Goal: Task Accomplishment & Management: Manage account settings

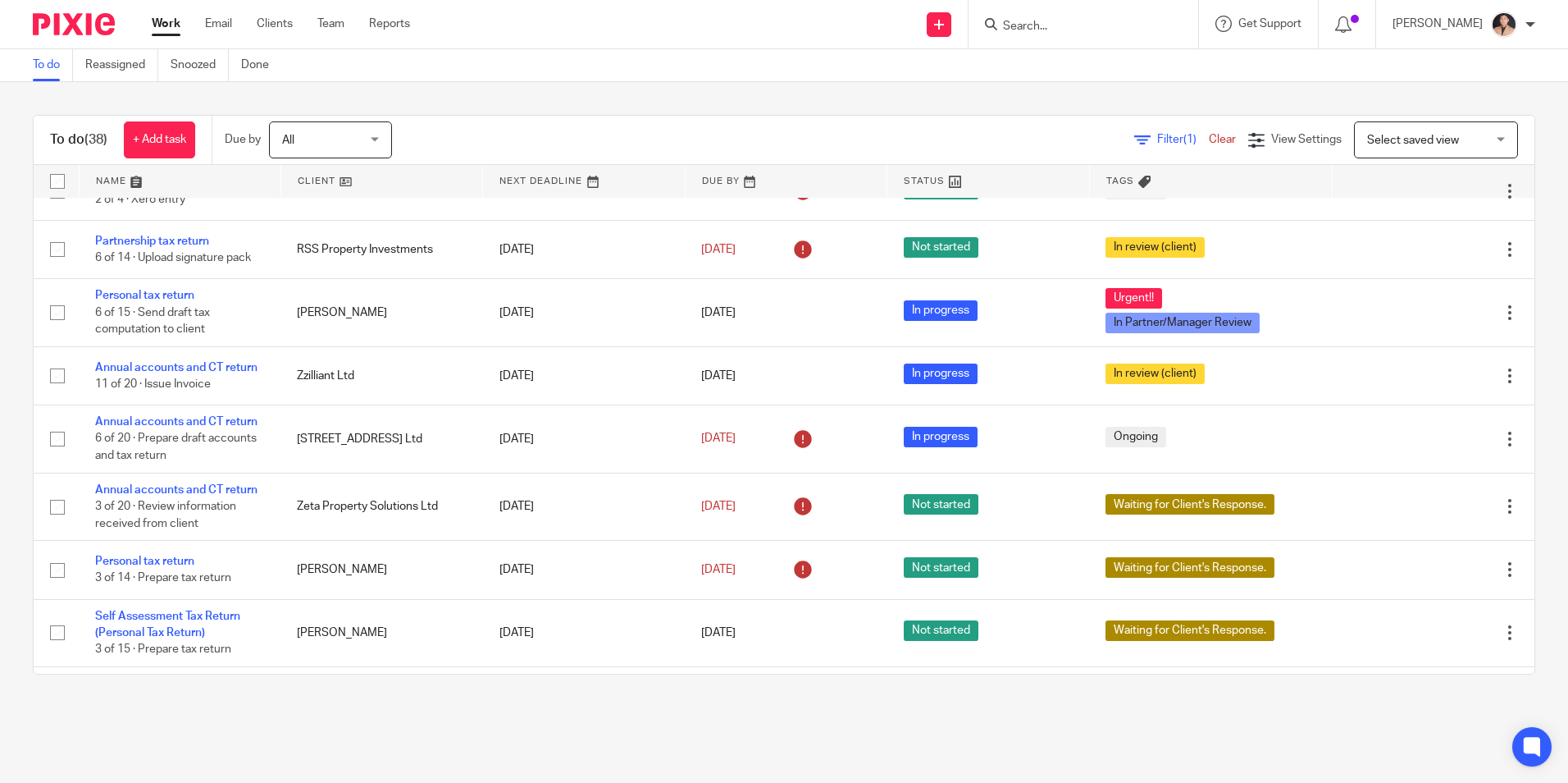
scroll to position [134, 0]
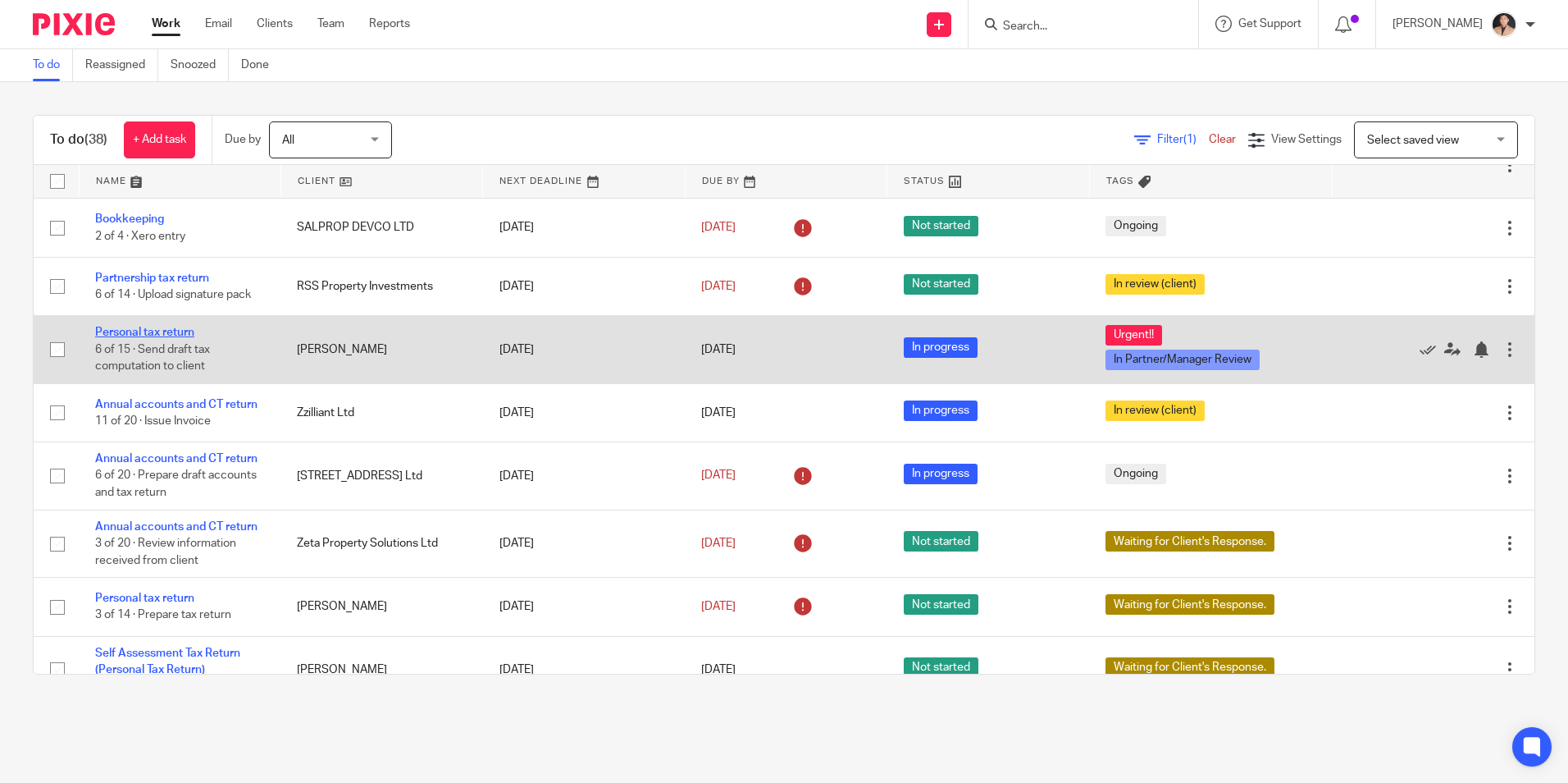
click at [158, 334] on link "Personal tax return" at bounding box center [145, 332] width 99 height 11
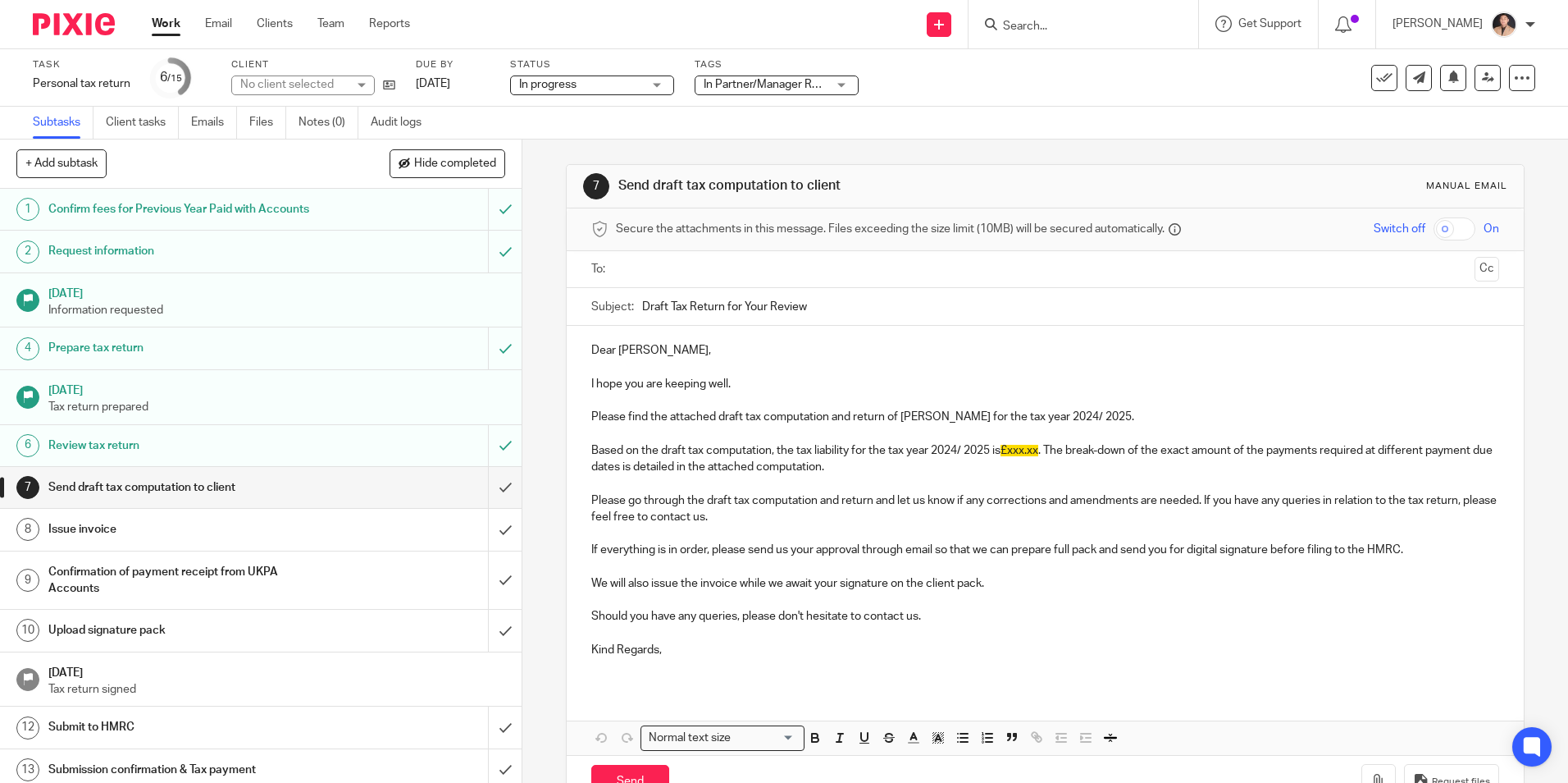
click at [752, 91] on span "In Partner/Manager Review + 1" at bounding box center [764, 85] width 123 height 17
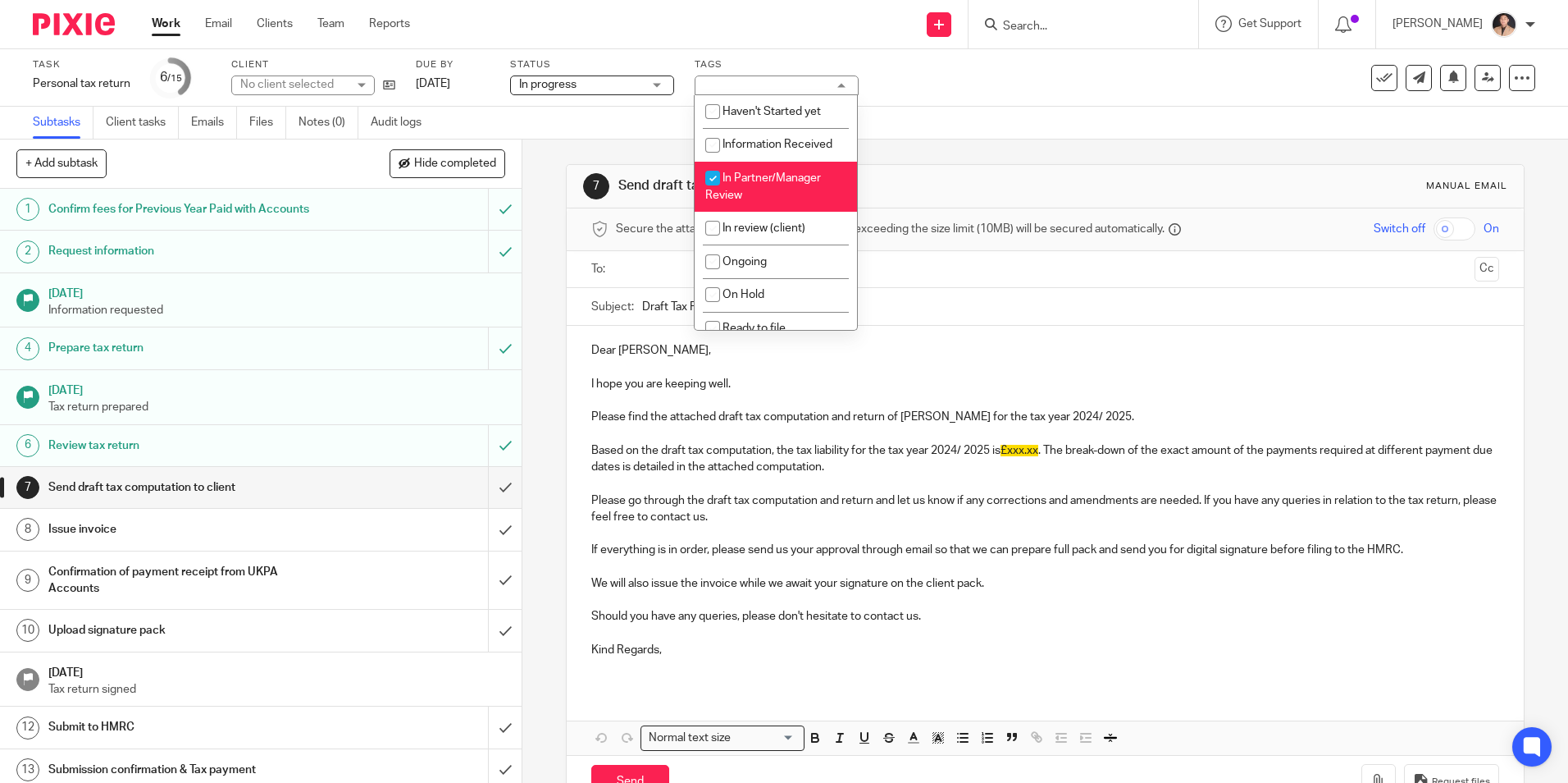
click at [749, 178] on span "In Partner/Manager Review" at bounding box center [763, 186] width 116 height 29
checkbox input "false"
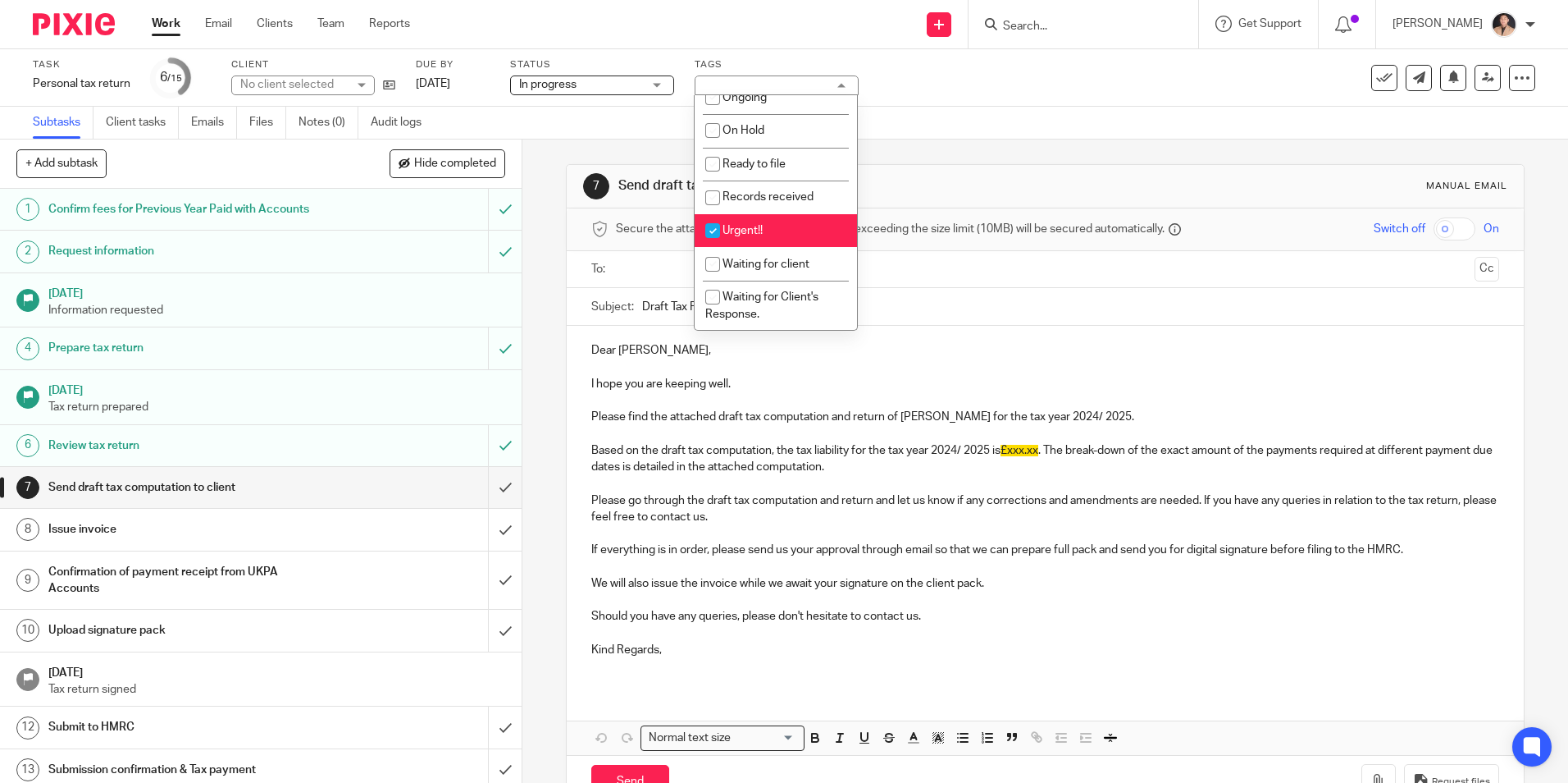
click at [764, 227] on li "Urgent!!" at bounding box center [776, 231] width 162 height 34
checkbox input "false"
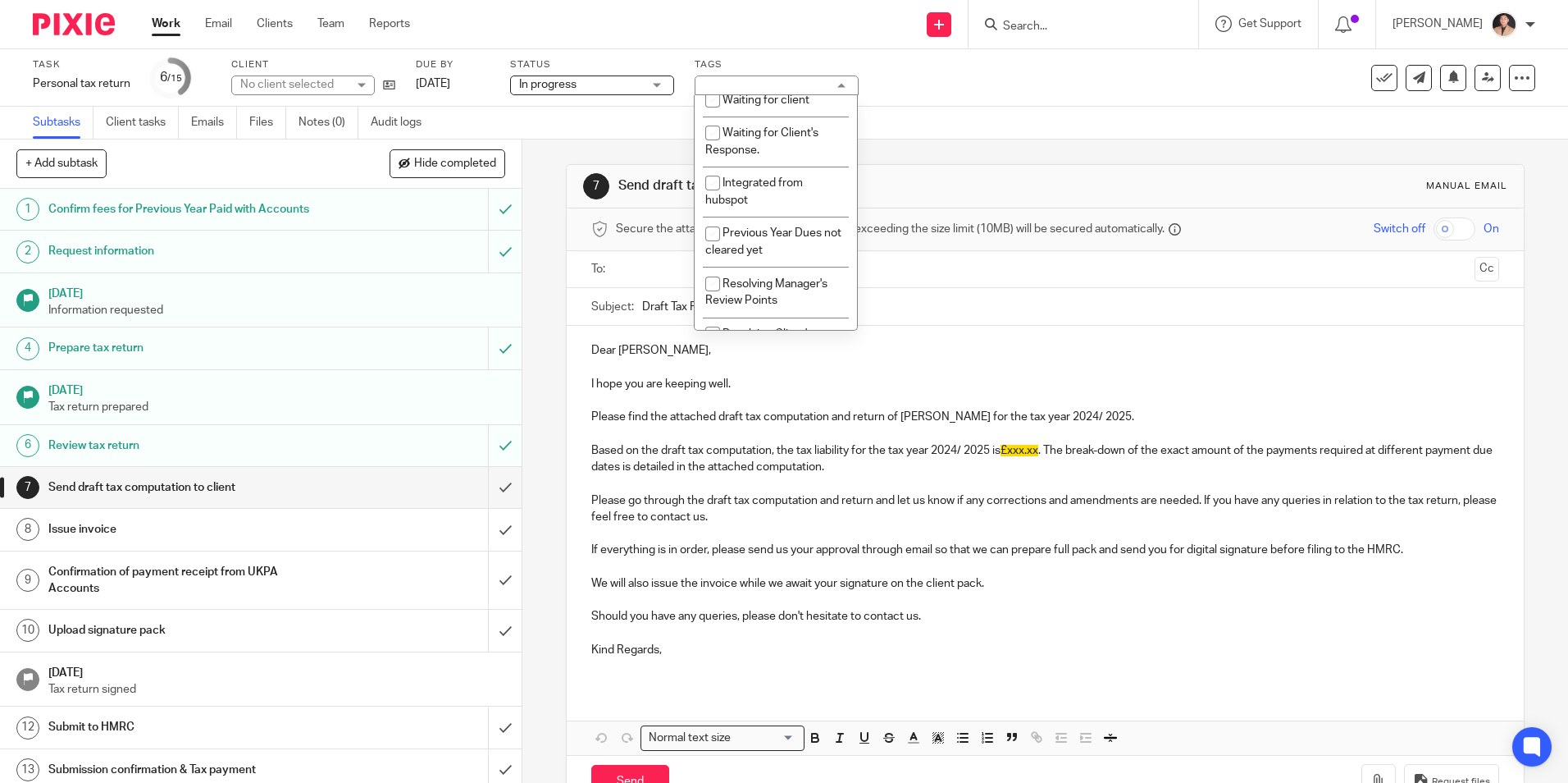
scroll to position [366, 0]
click at [753, 244] on span "Resolving Manager's Review Points" at bounding box center [766, 254] width 122 height 29
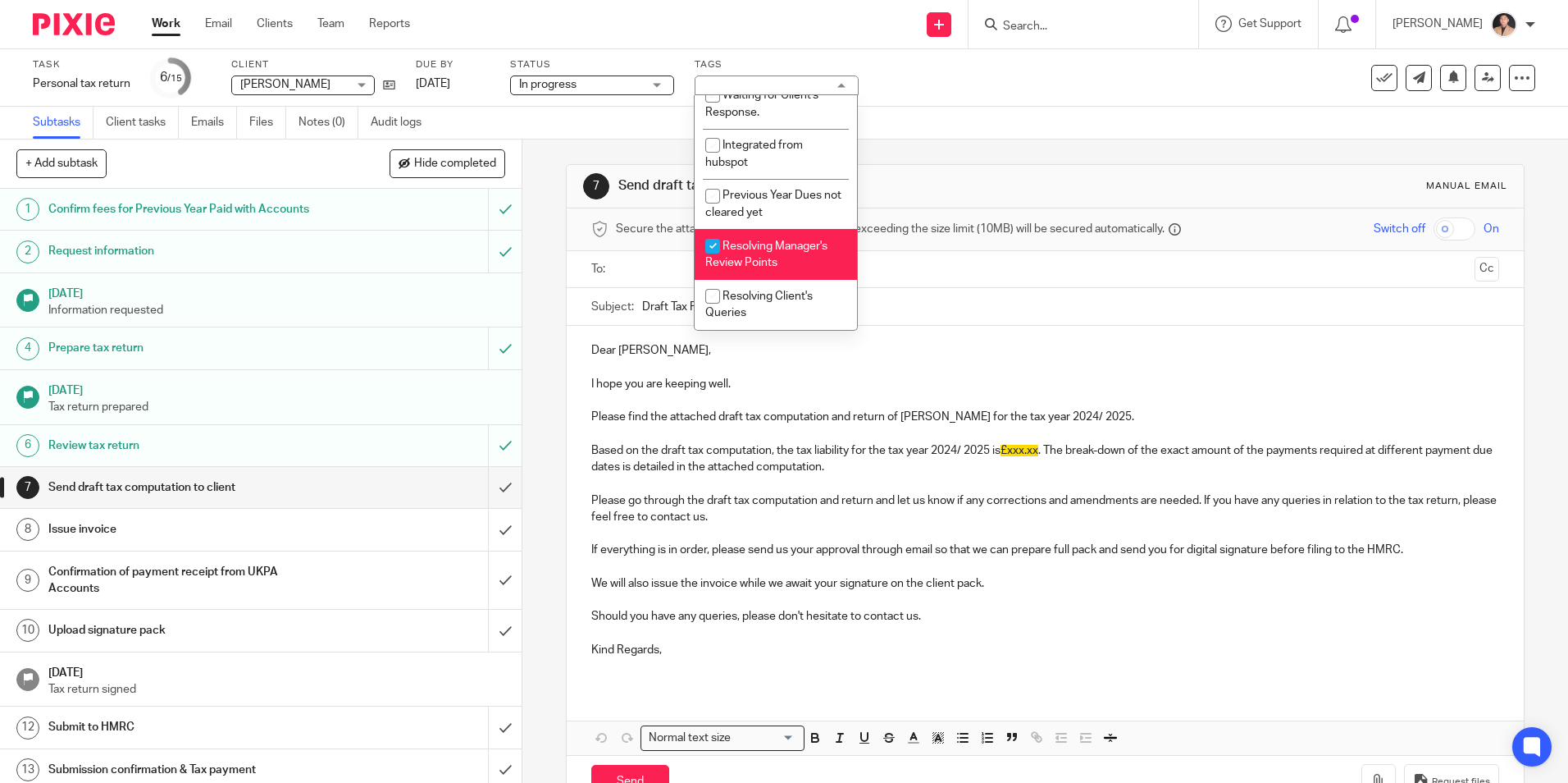
checkbox input "true"
click at [972, 118] on div "Subtasks Client tasks Emails Files Notes (0) Audit logs" at bounding box center [784, 123] width 1568 height 33
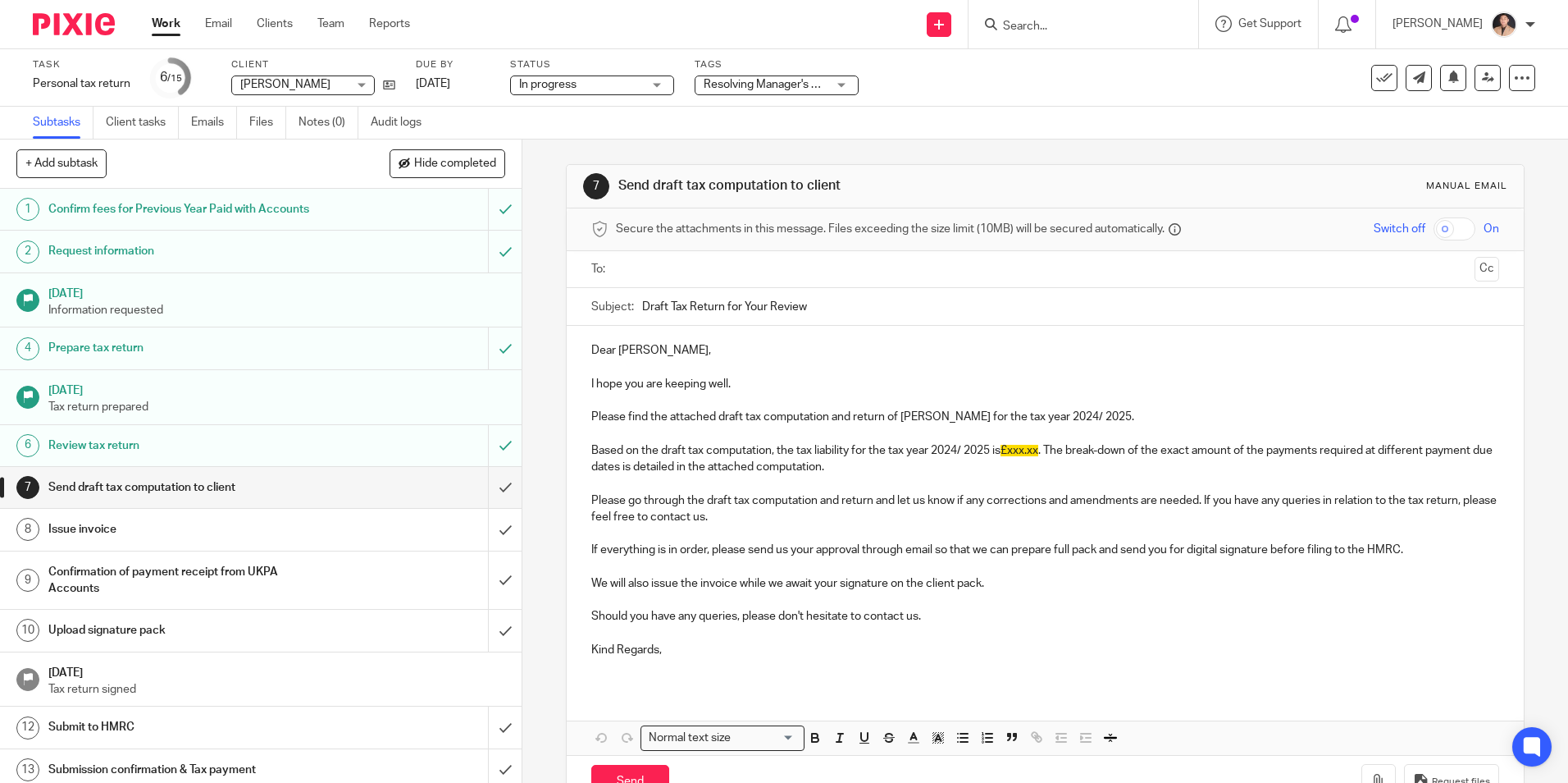
click at [172, 28] on link "Work" at bounding box center [165, 24] width 29 height 17
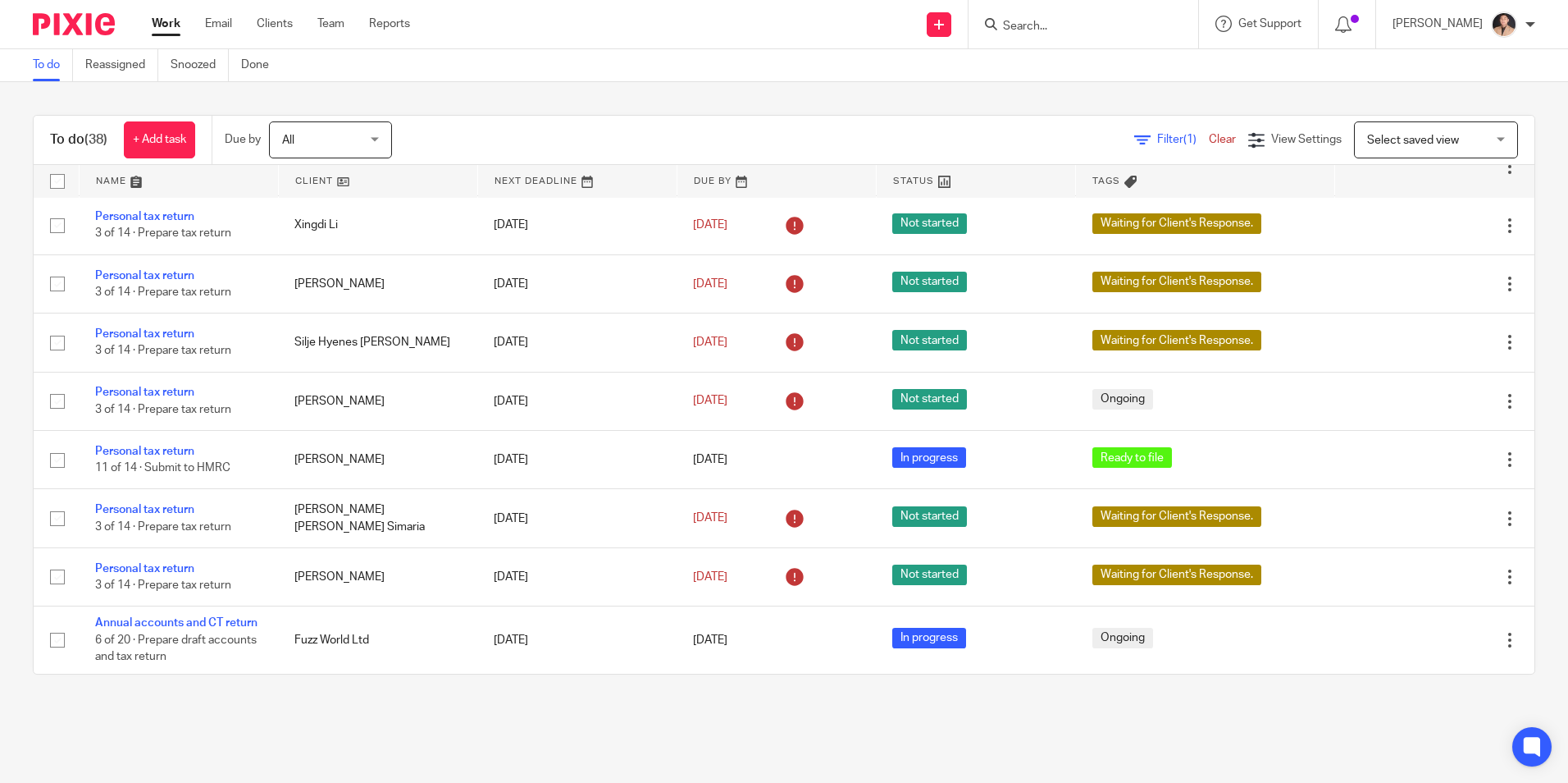
scroll to position [1933, 0]
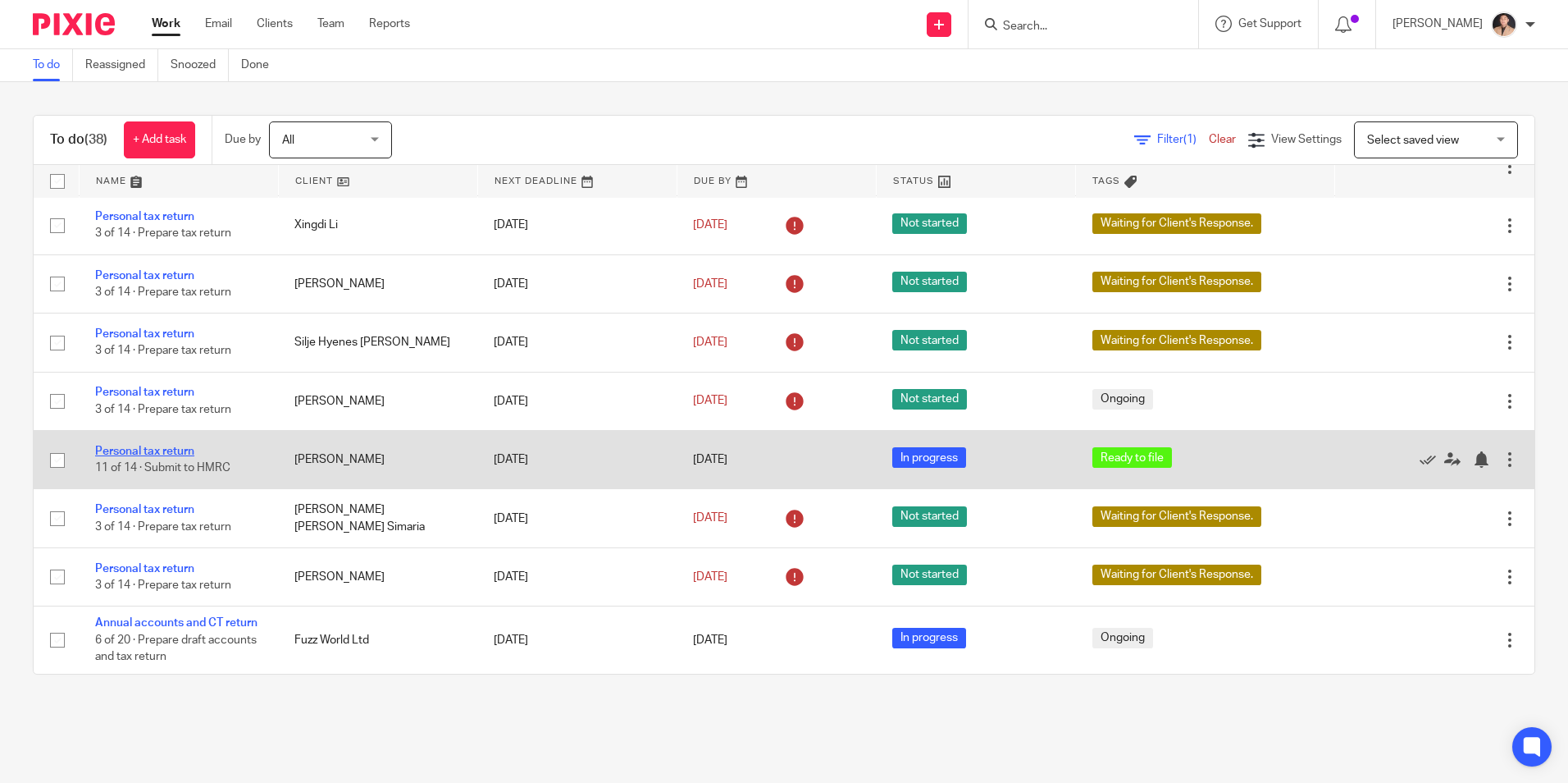
click at [167, 445] on link "Personal tax return" at bounding box center [145, 450] width 99 height 11
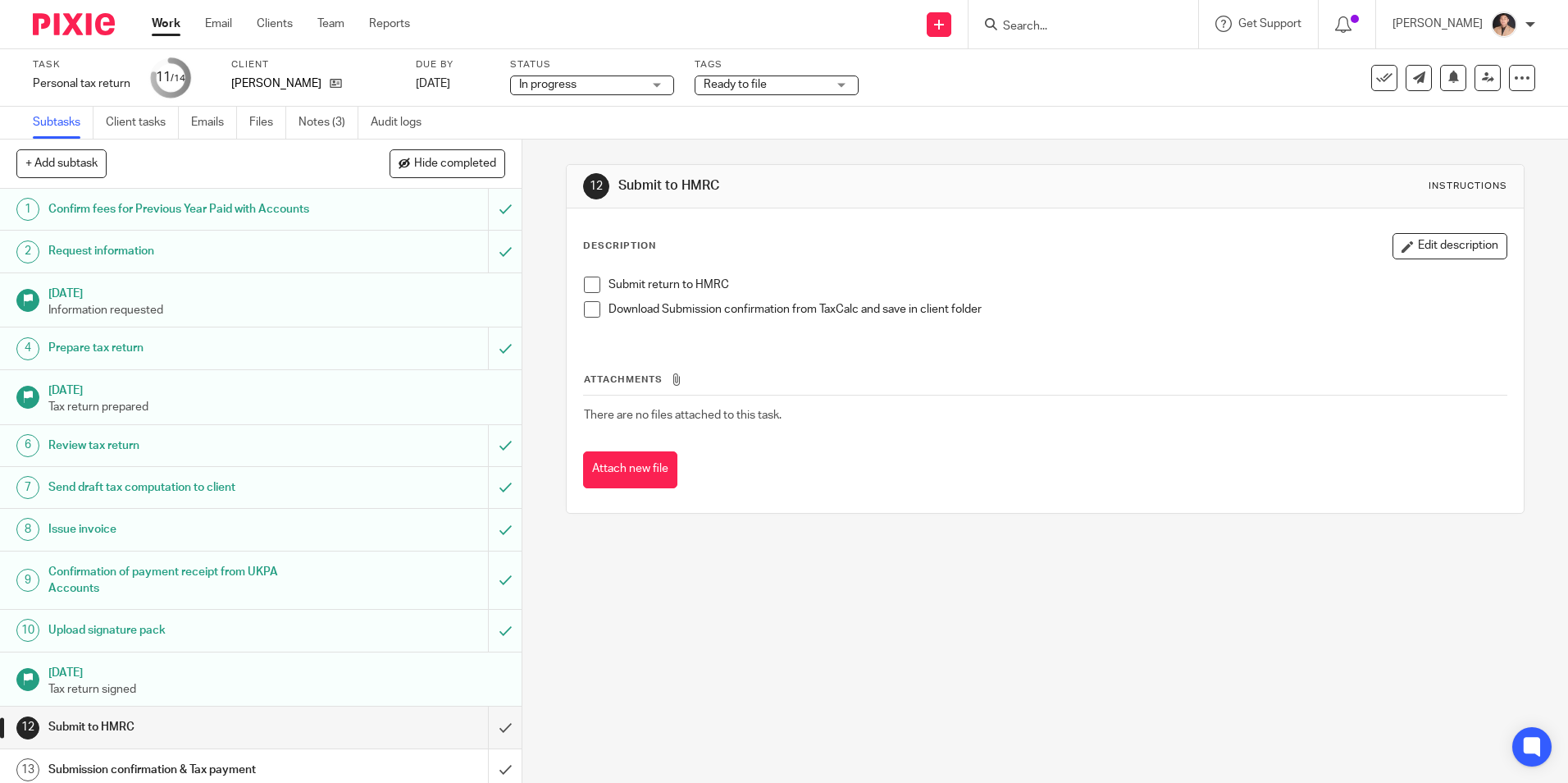
scroll to position [50, 0]
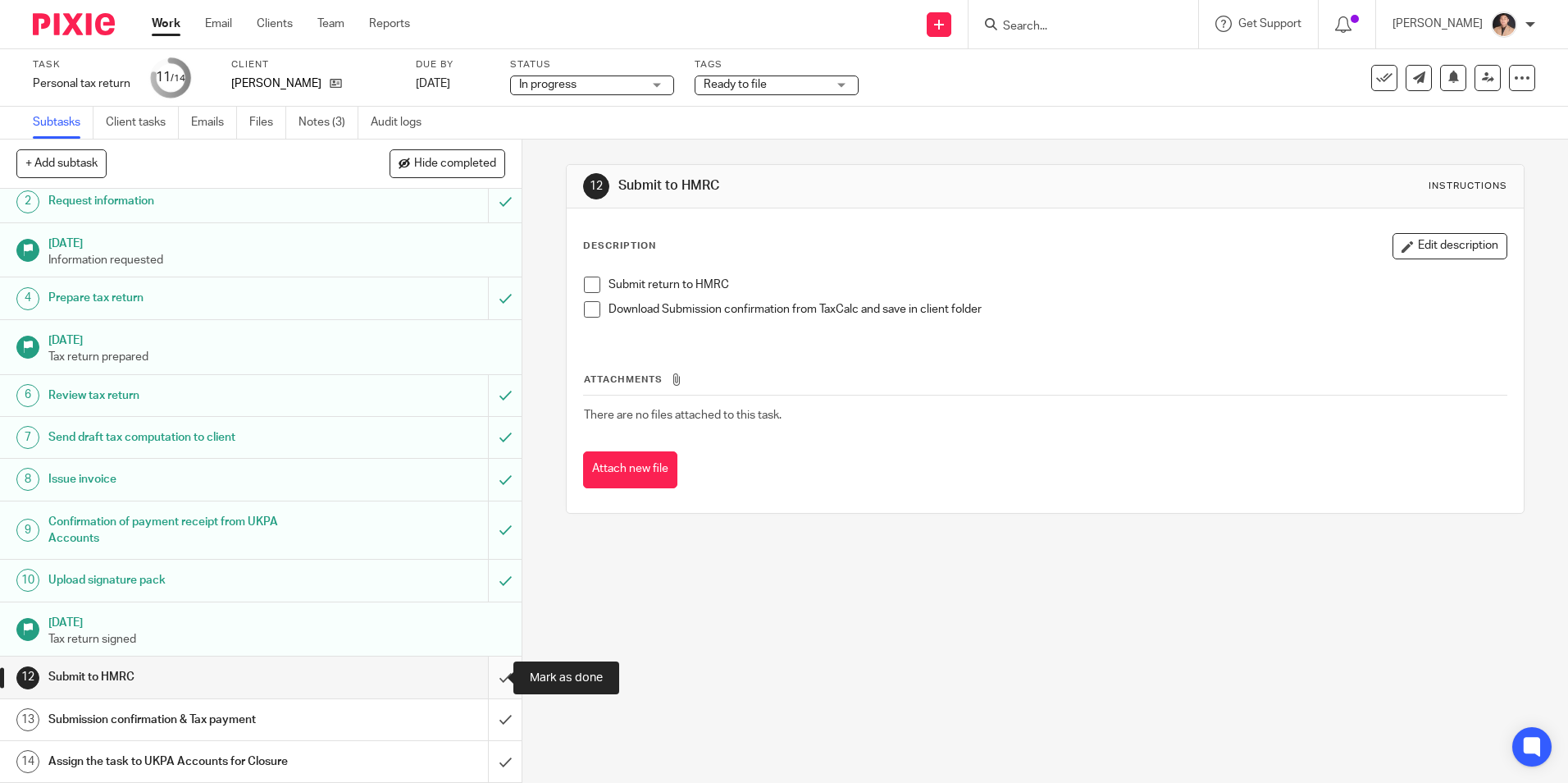
click at [488, 673] on input "submit" at bounding box center [260, 677] width 522 height 41
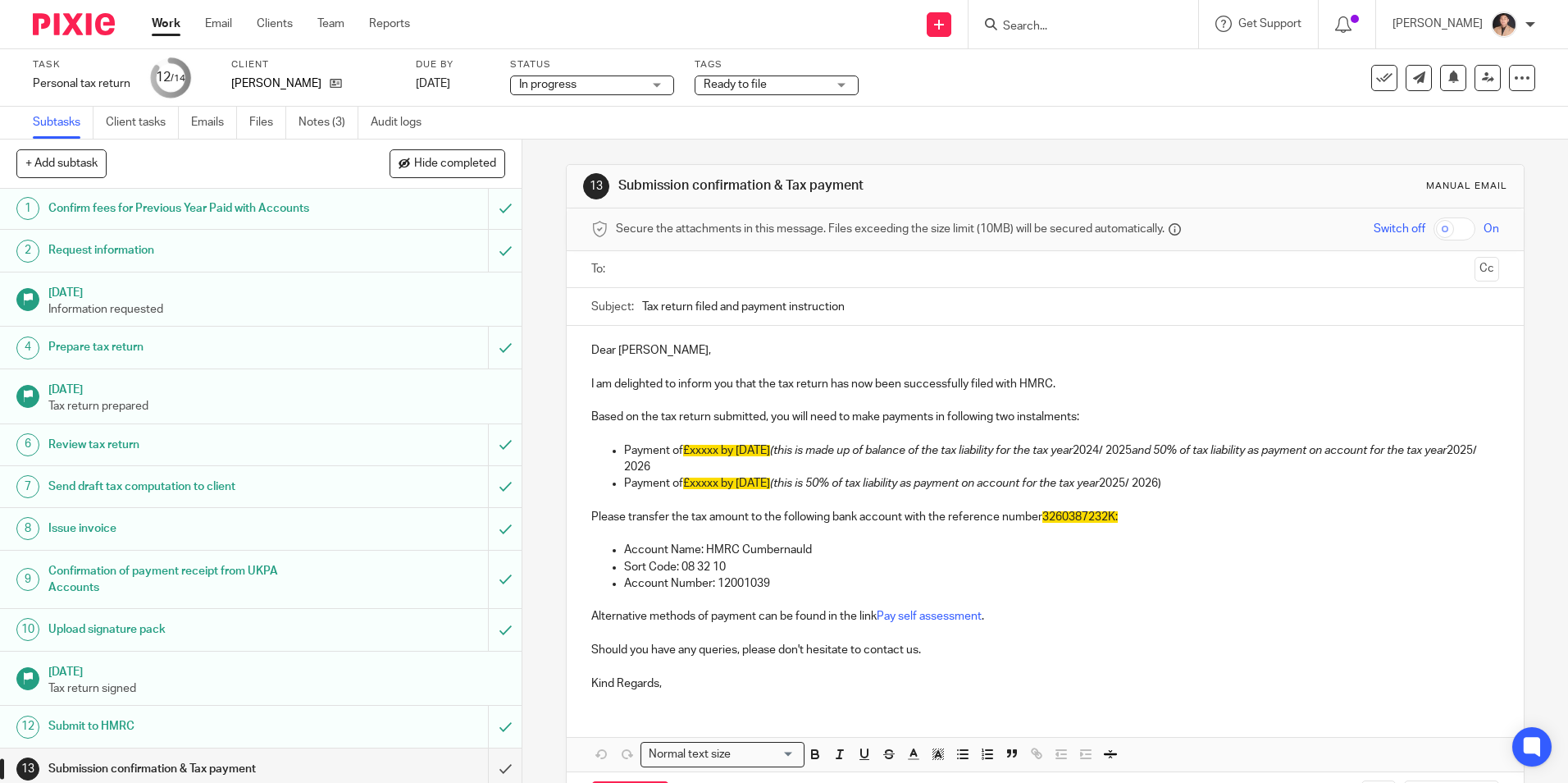
scroll to position [50, 0]
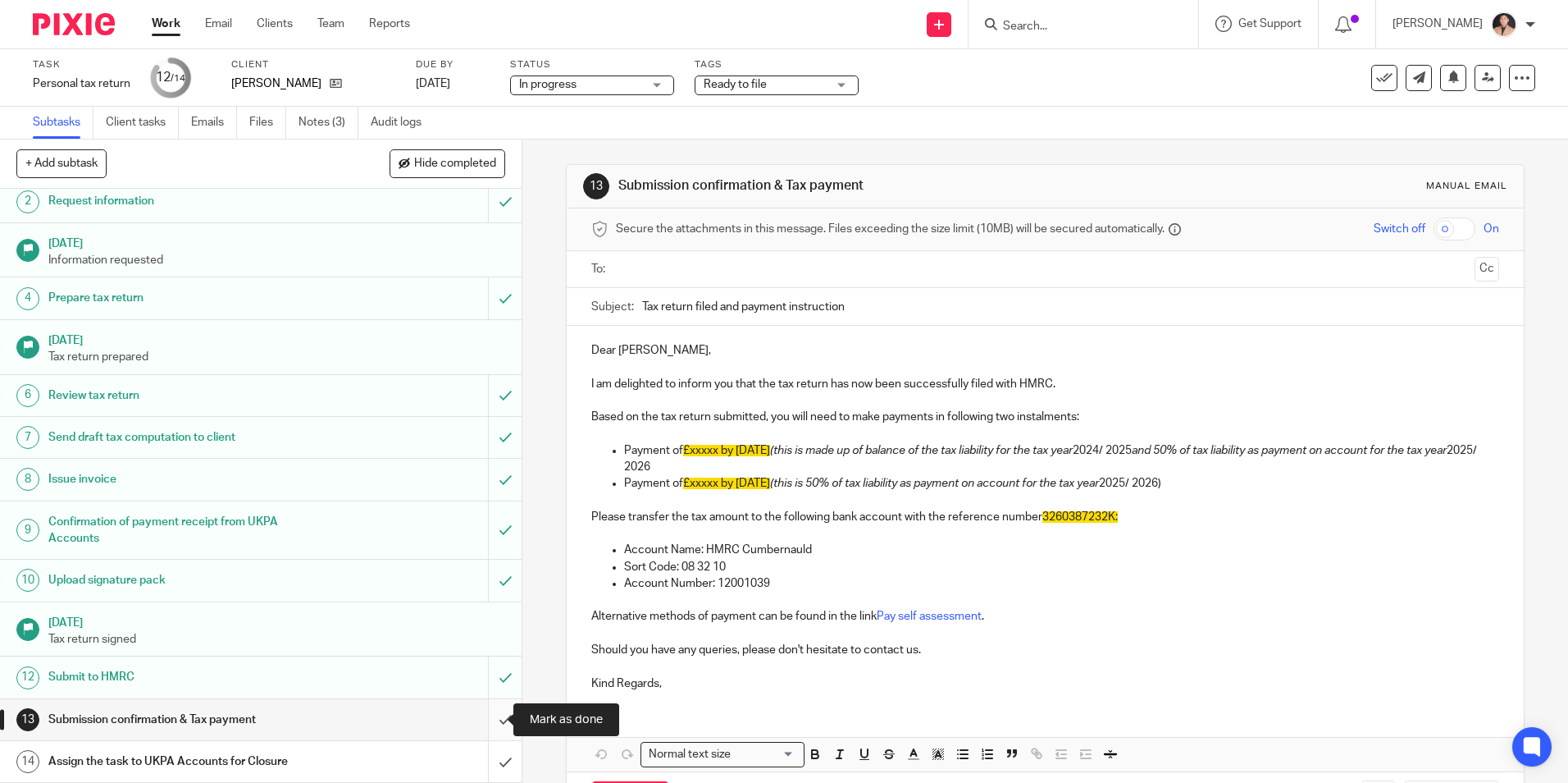
drag, startPoint x: 487, startPoint y: 715, endPoint x: 486, endPoint y: 706, distance: 9.1
click at [487, 715] on input "submit" at bounding box center [260, 719] width 522 height 41
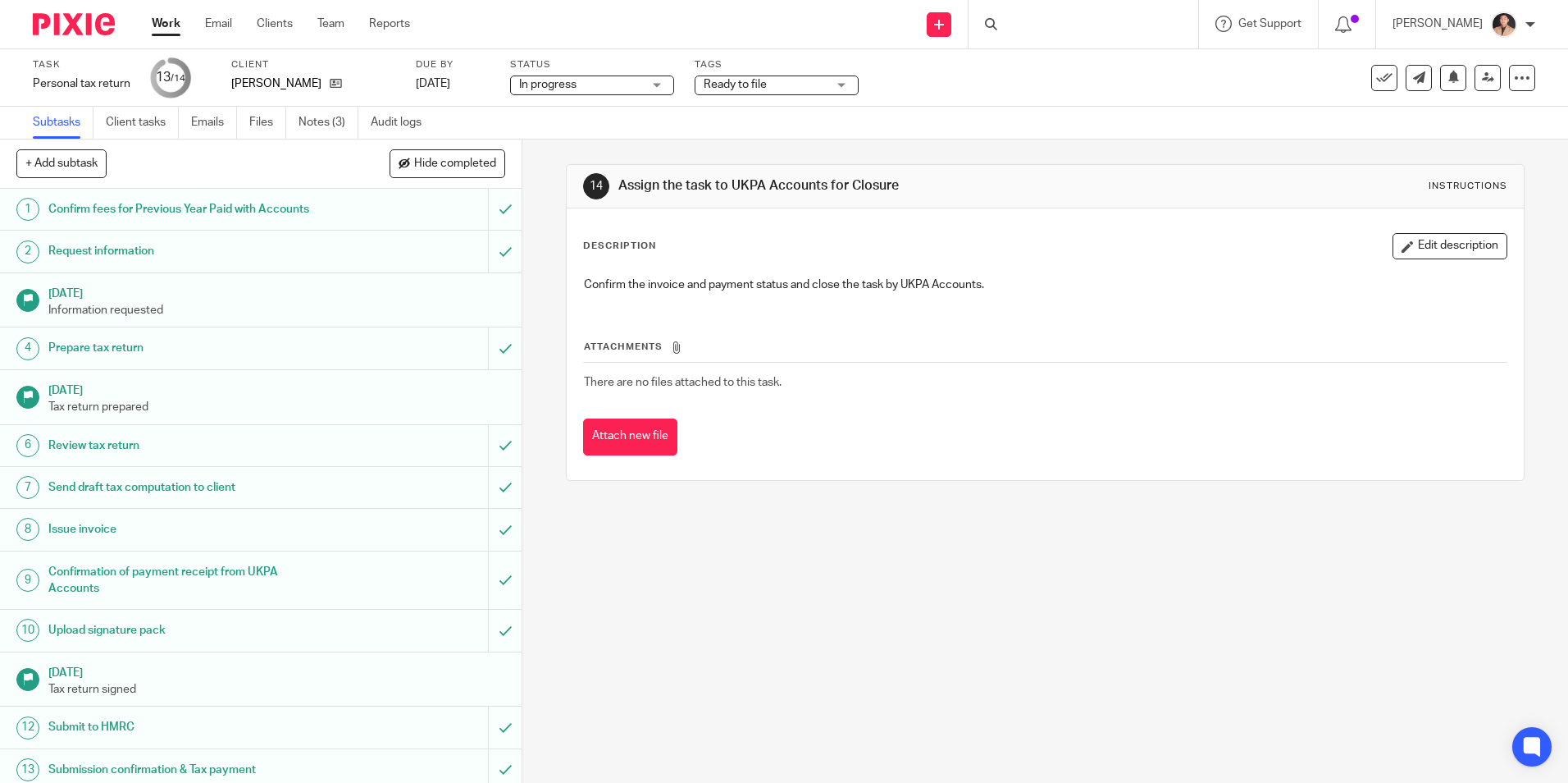
click at [779, 84] on span "Ready to file" at bounding box center [764, 85] width 123 height 17
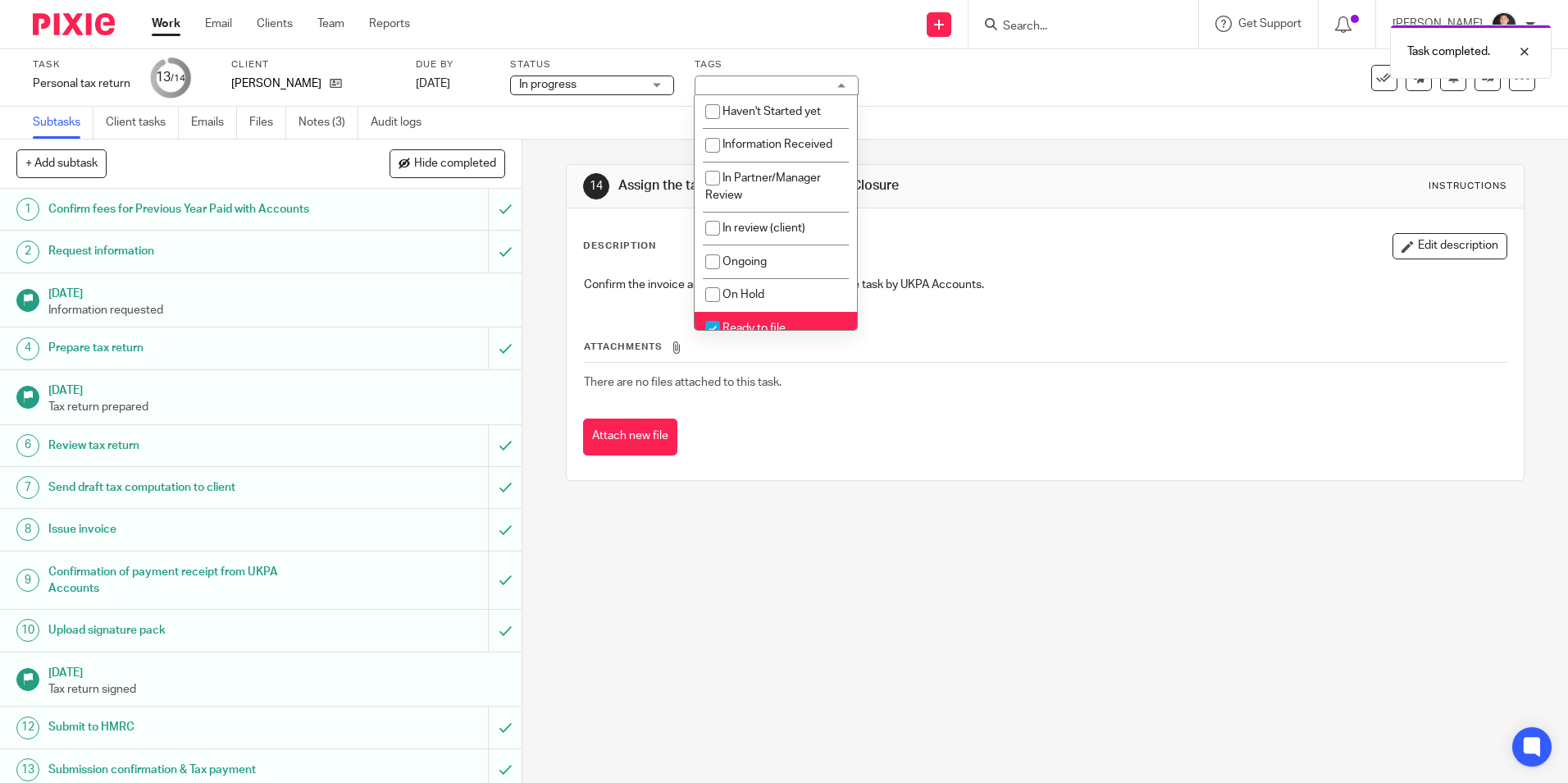
scroll to position [82, 0]
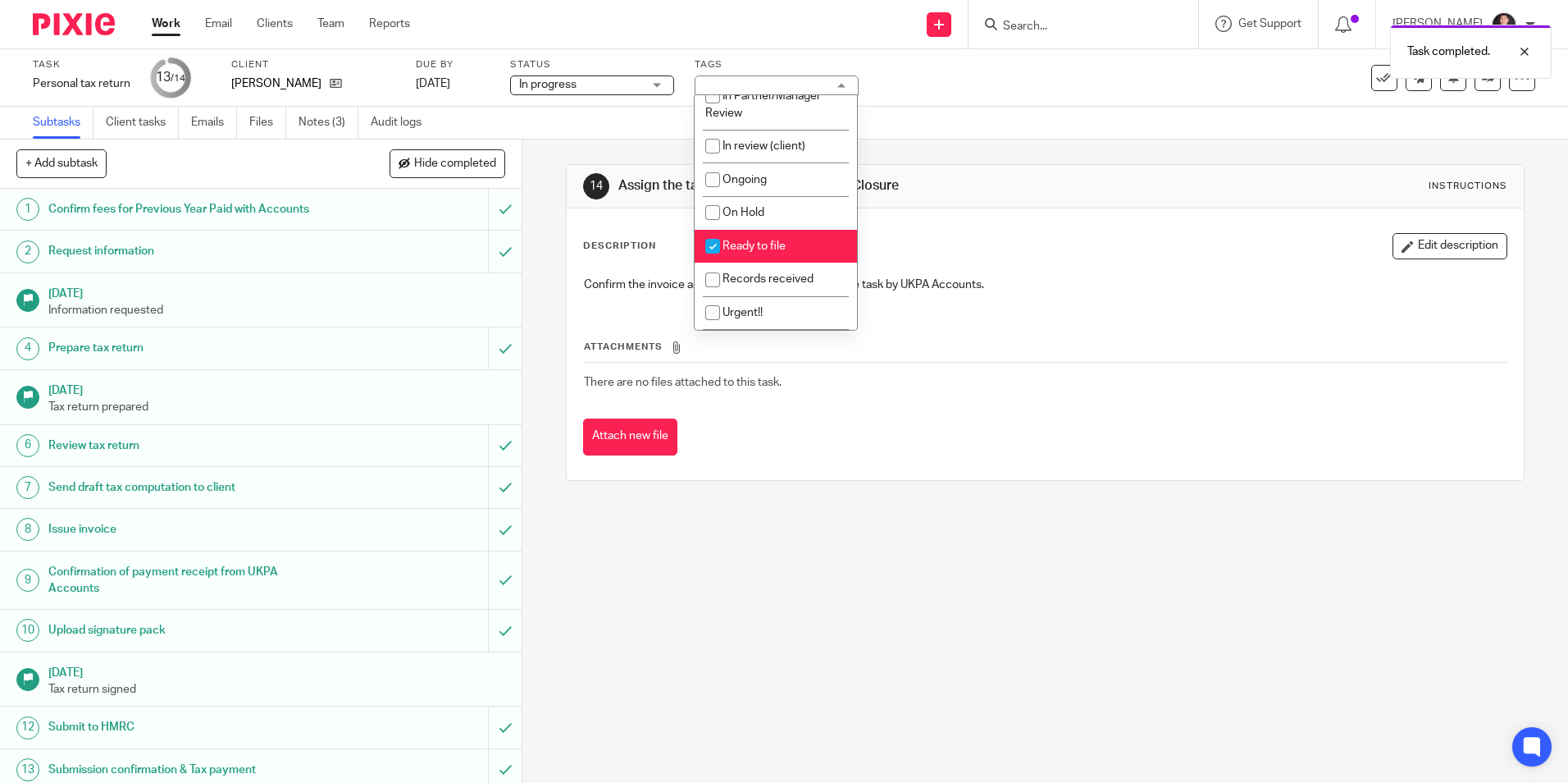
click at [770, 238] on li "Ready to file" at bounding box center [776, 246] width 162 height 34
checkbox input "false"
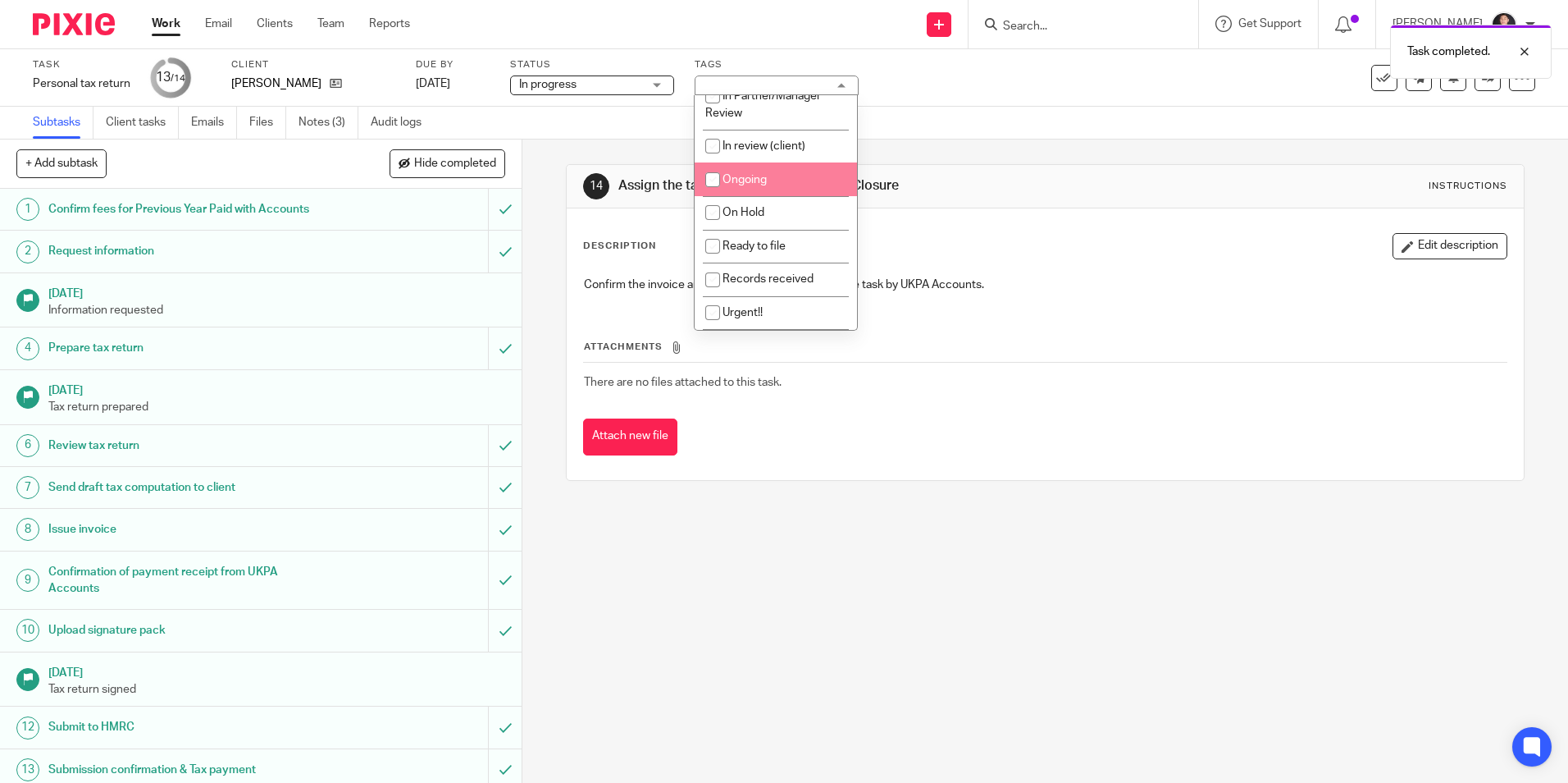
click at [770, 186] on li "Ongoing" at bounding box center [776, 179] width 162 height 34
checkbox input "true"
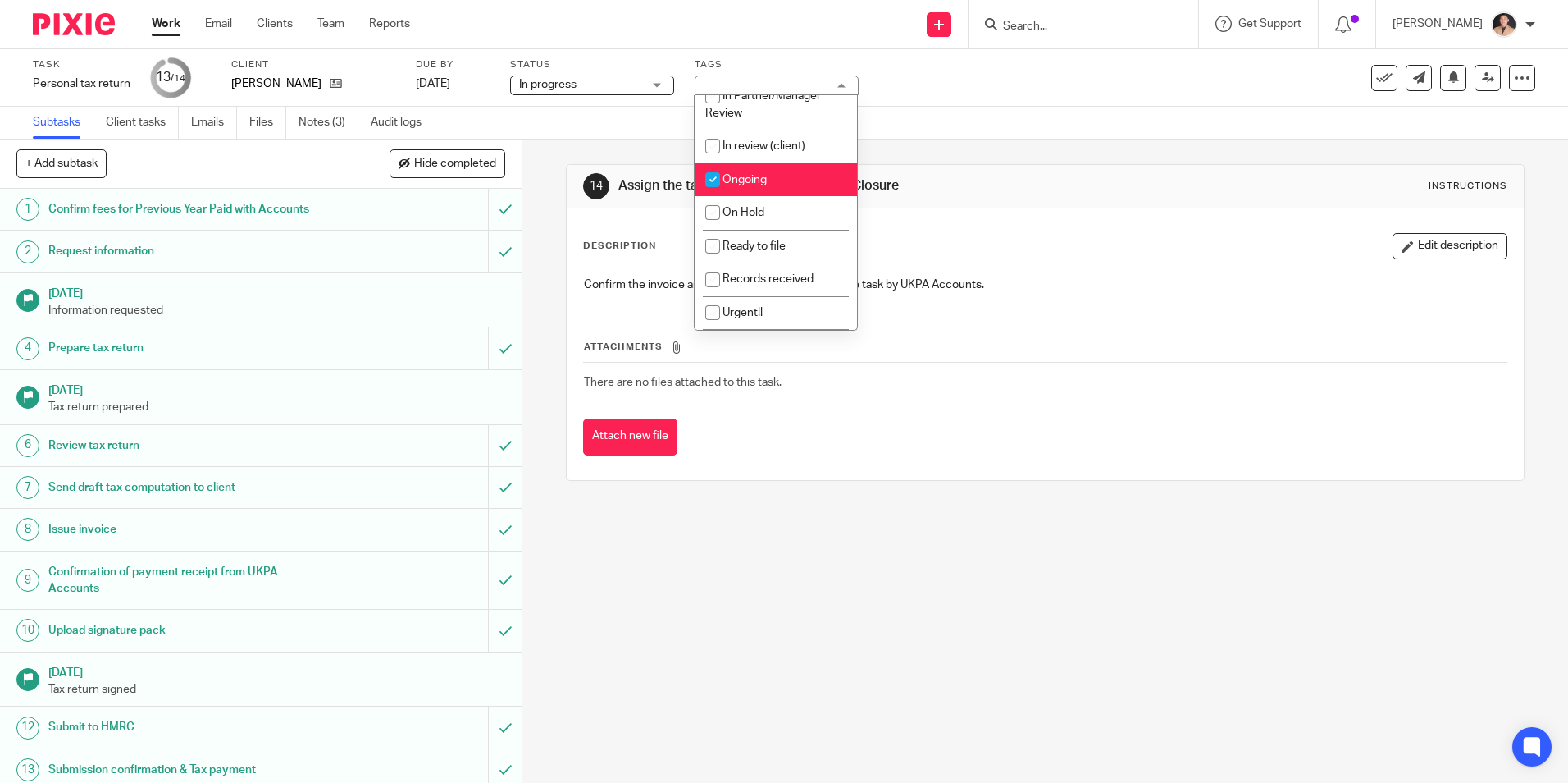
click at [347, 44] on div "Work Email Clients Team Reports Work Email Clients Team Reports Settings" at bounding box center [285, 24] width 299 height 49
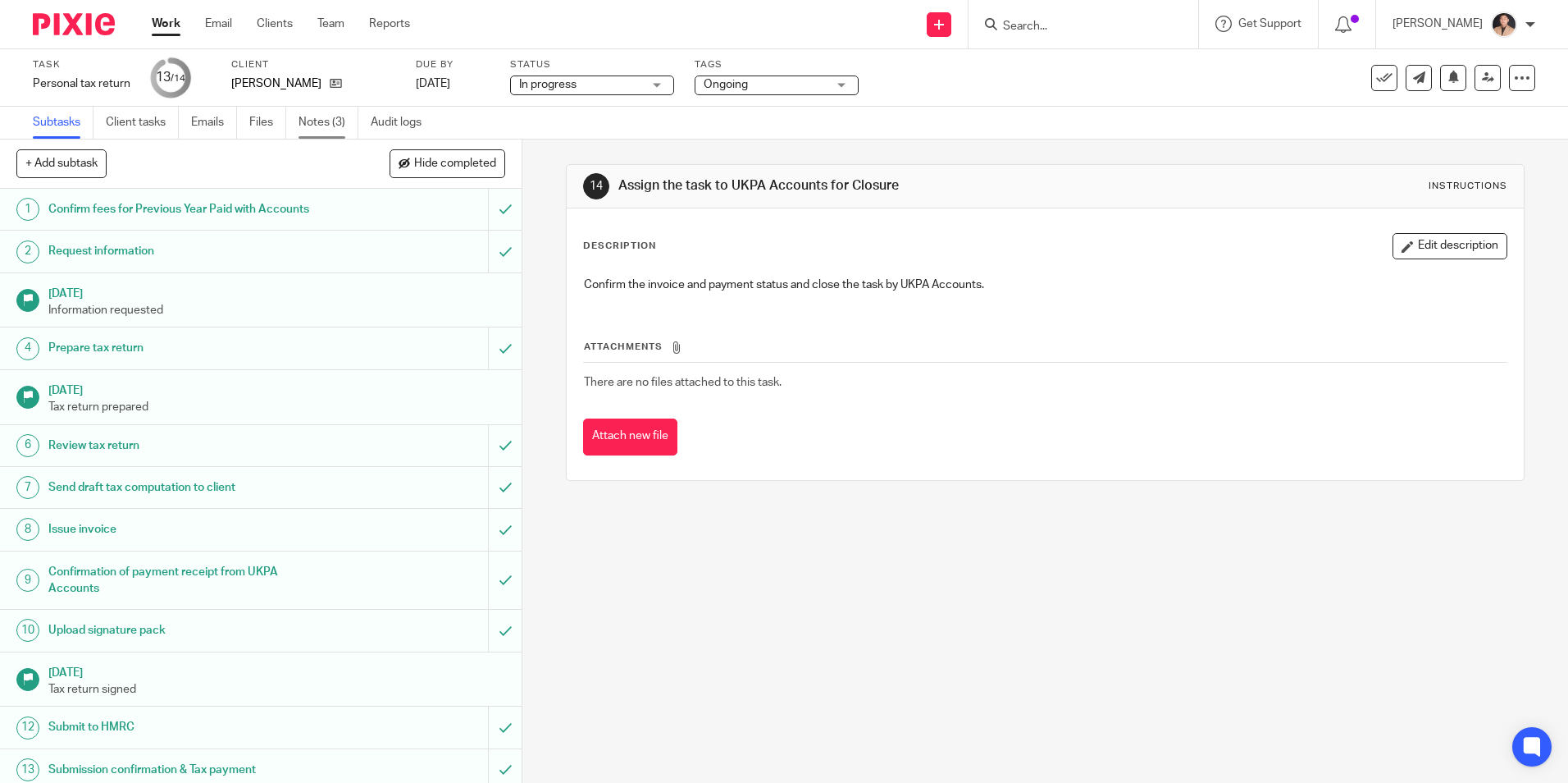
click at [345, 126] on link "Notes (3)" at bounding box center [328, 122] width 60 height 32
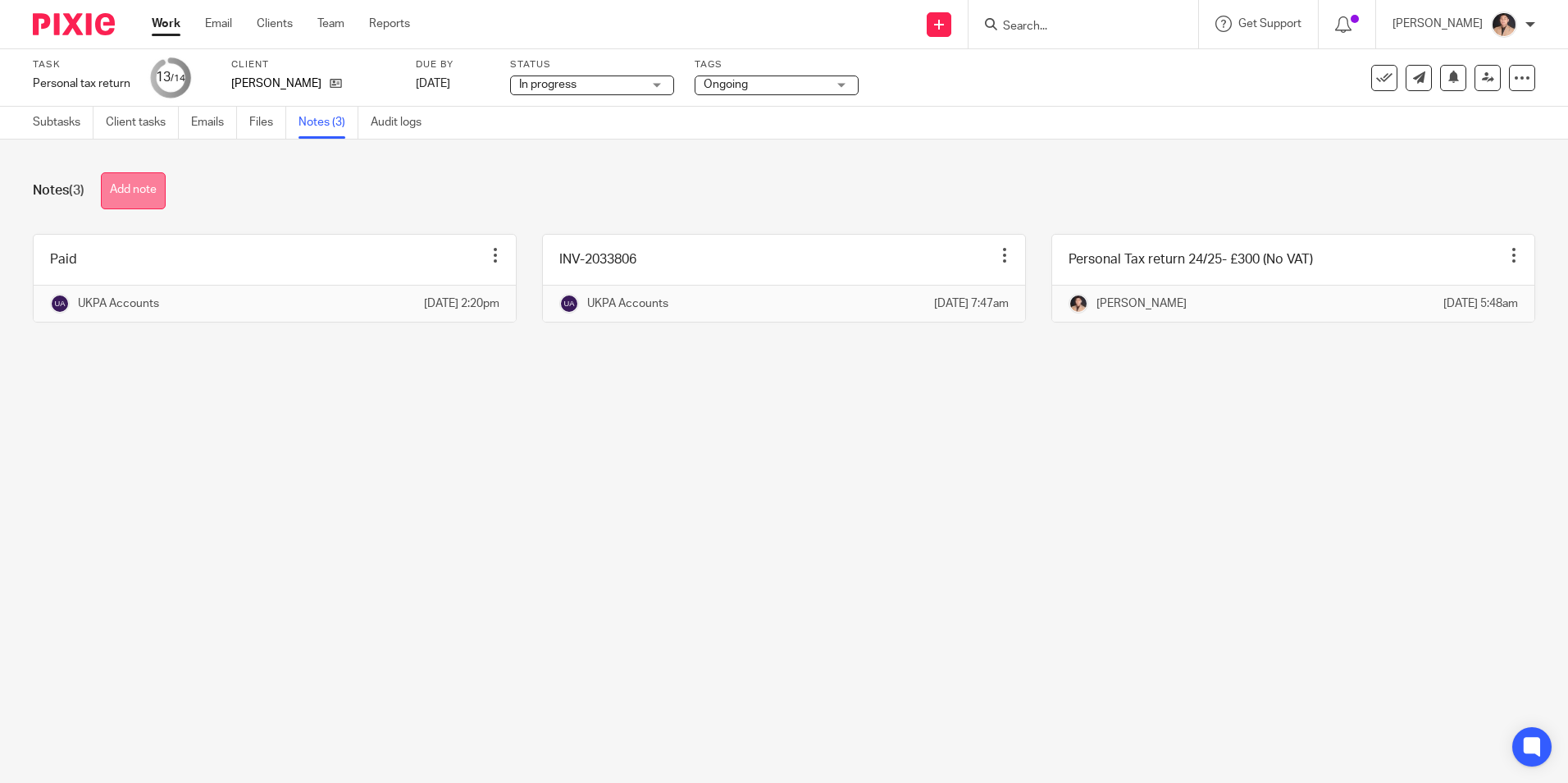
click at [145, 195] on button "Add note" at bounding box center [133, 191] width 64 height 37
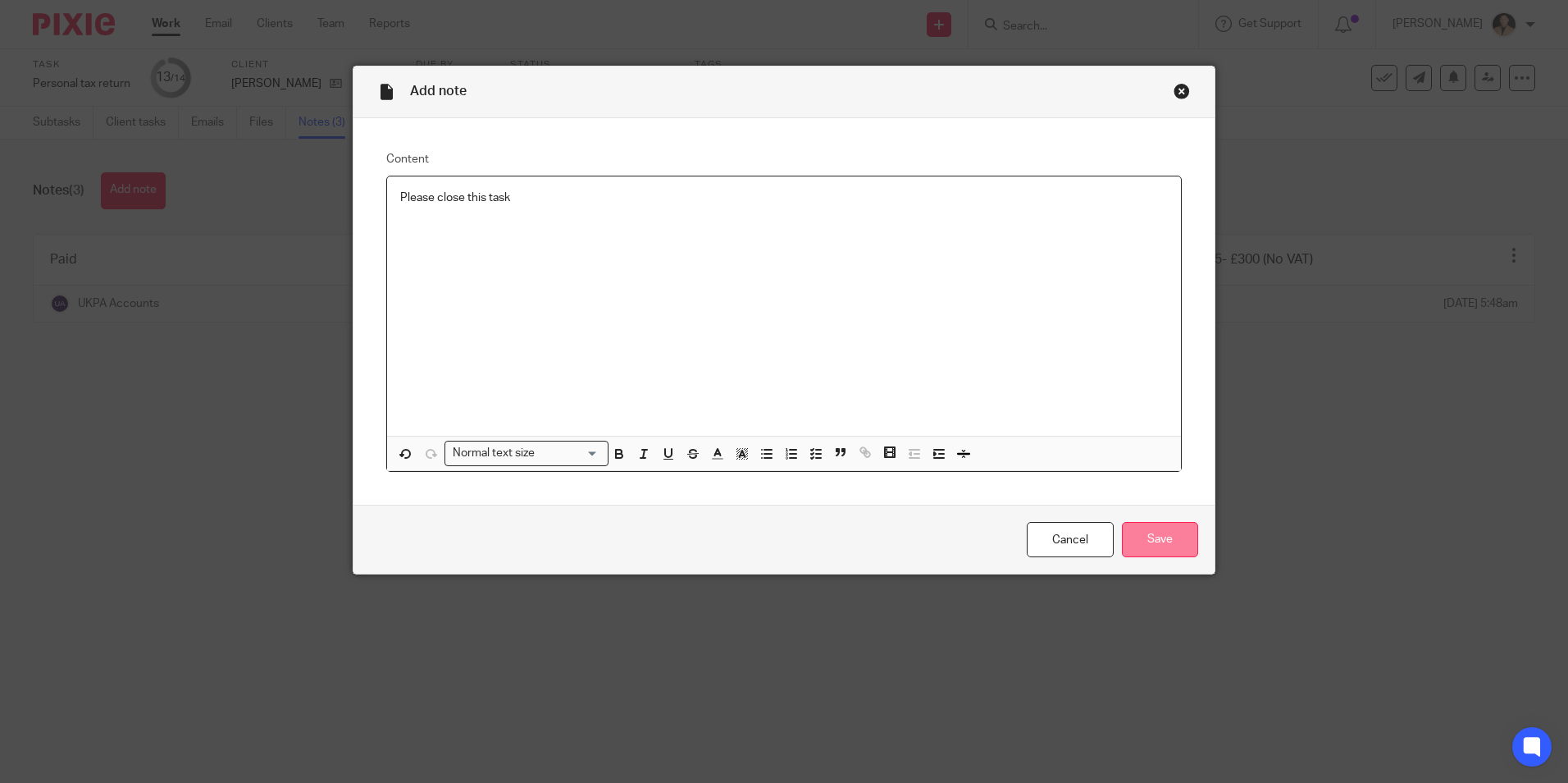
click at [1155, 544] on input "Save" at bounding box center [1161, 539] width 77 height 36
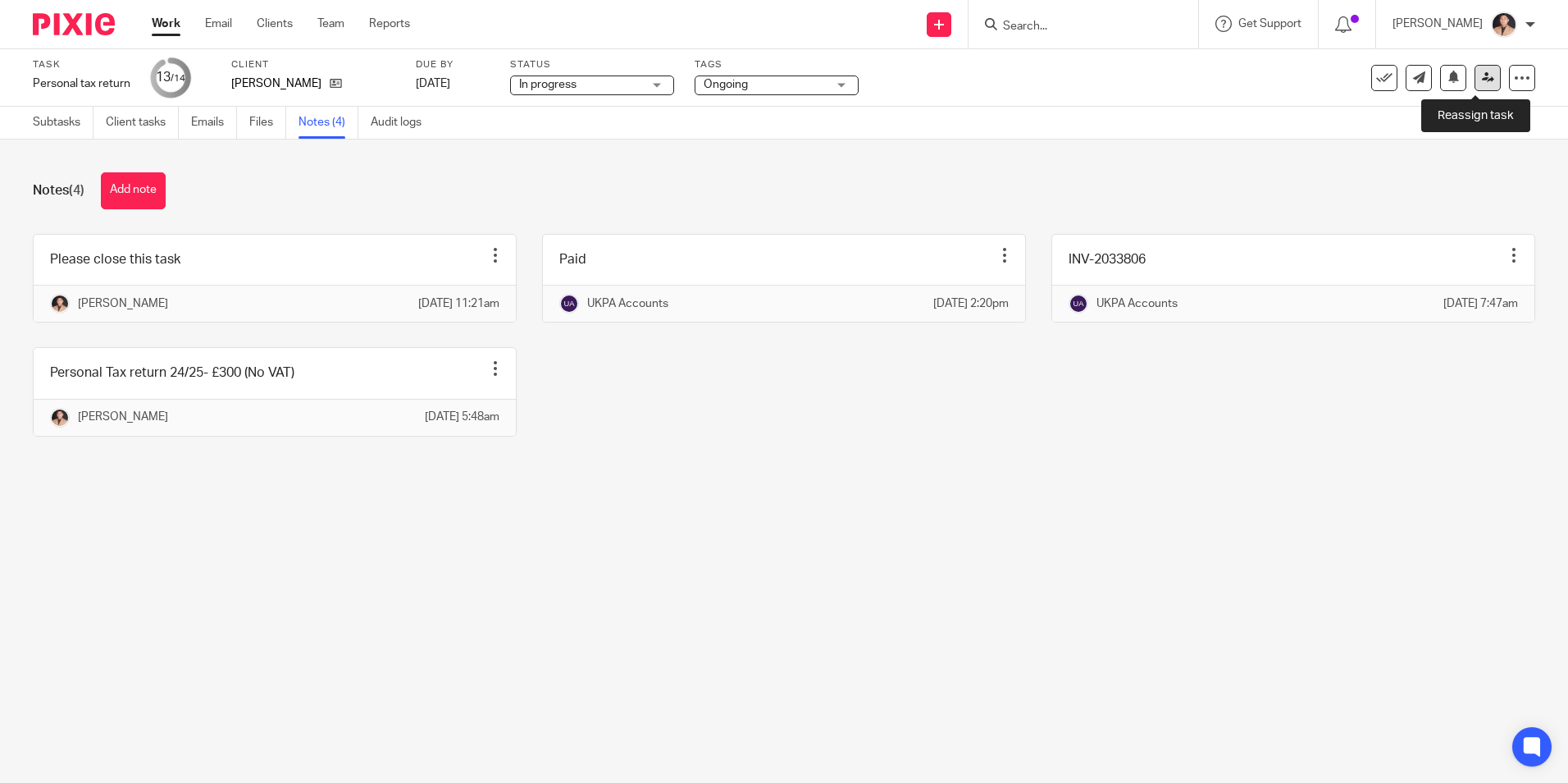
click at [1482, 78] on icon at bounding box center [1488, 78] width 12 height 12
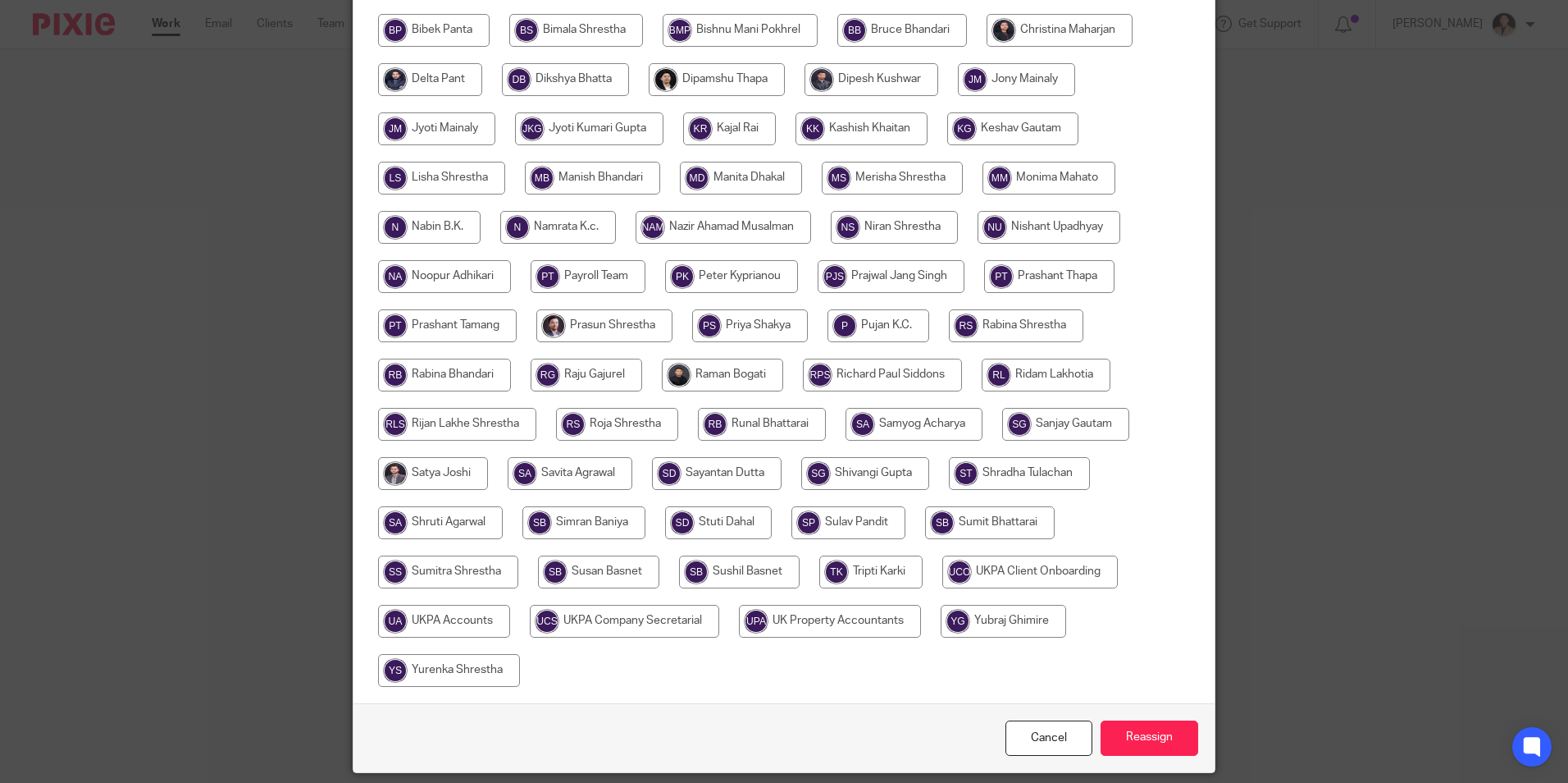
scroll to position [405, 0]
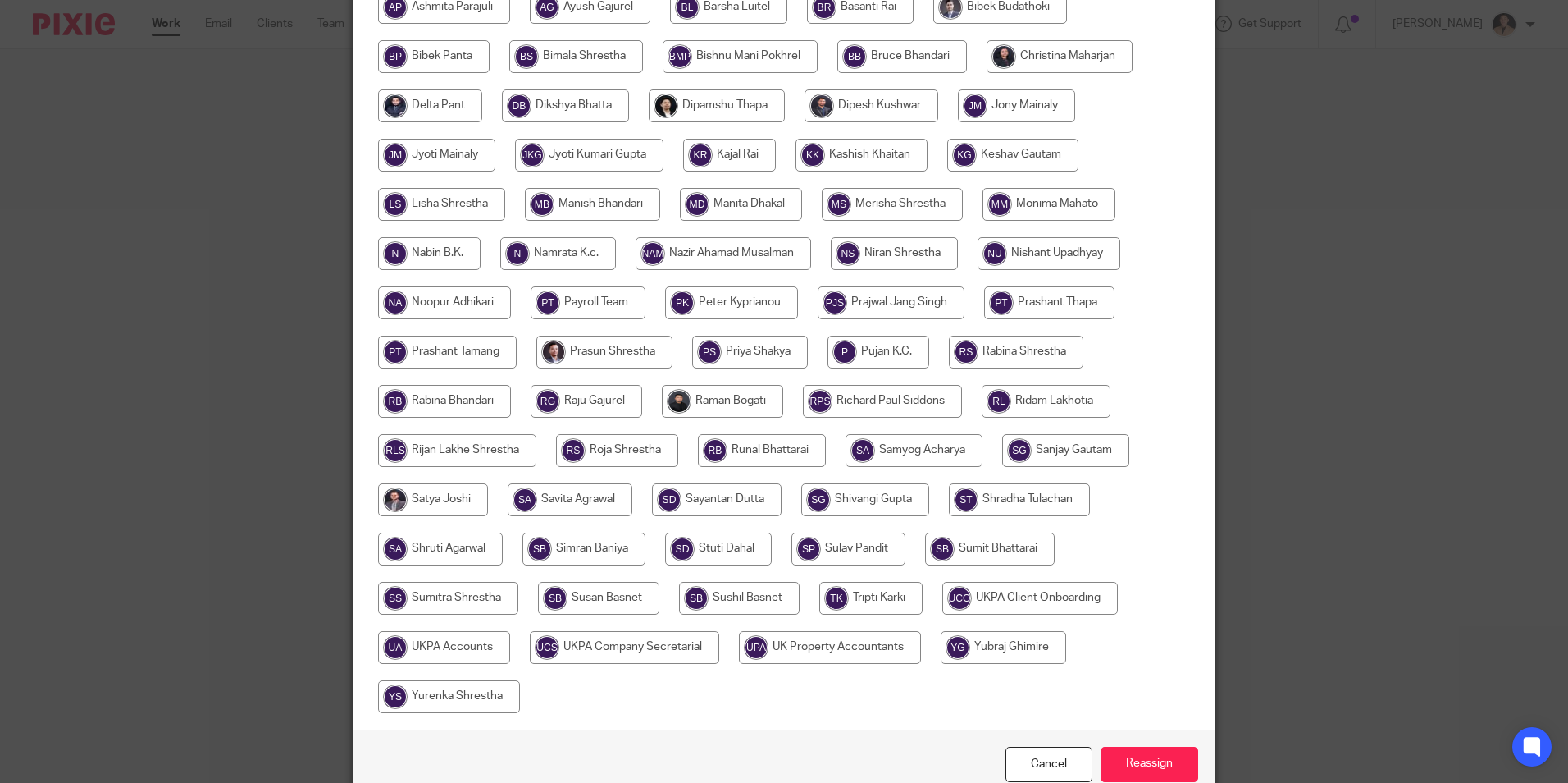
click at [448, 654] on input "radio" at bounding box center [444, 647] width 132 height 33
radio input "true"
click at [1162, 761] on input "Reassign" at bounding box center [1149, 764] width 98 height 36
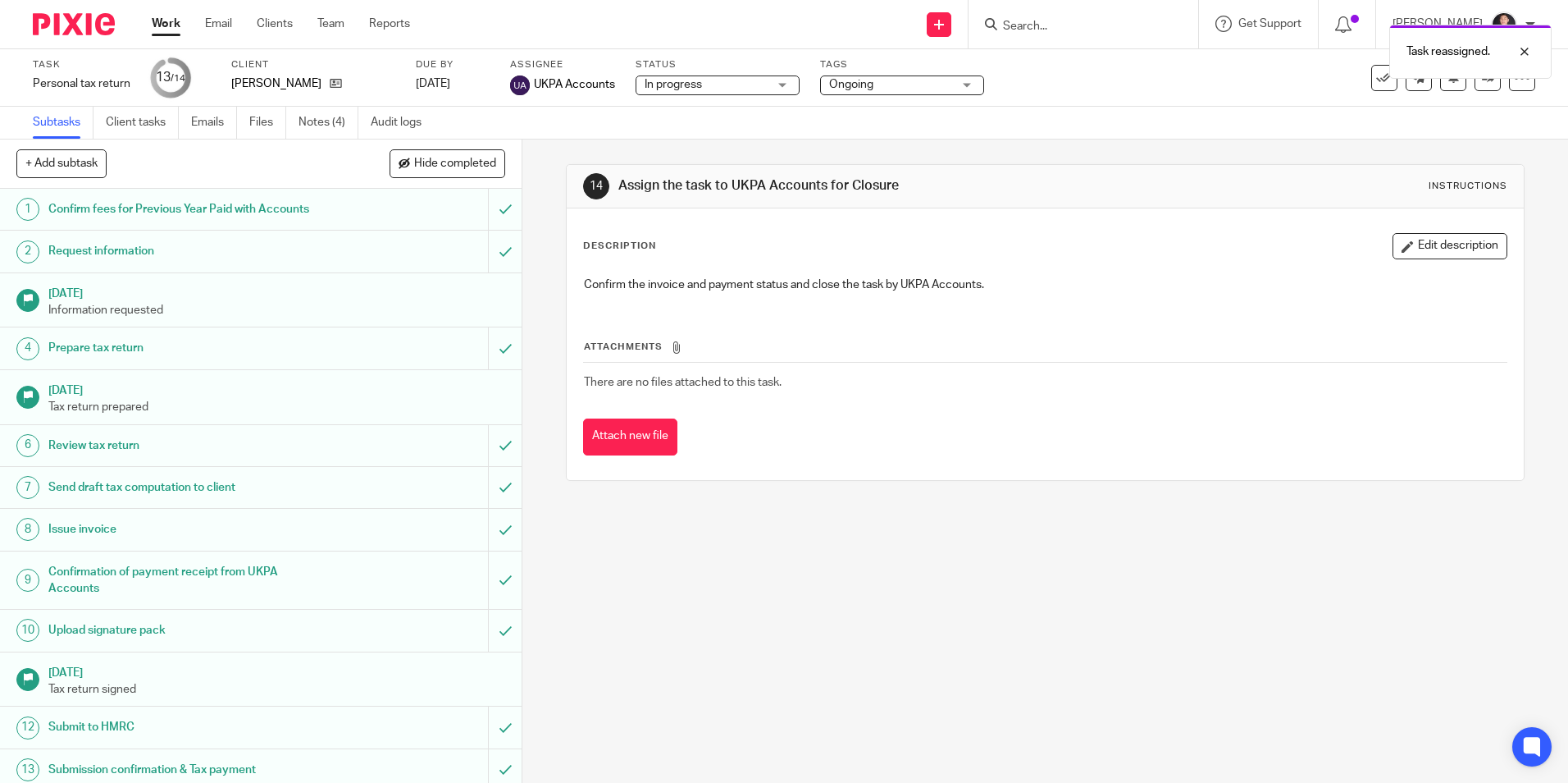
click at [167, 24] on link "Work" at bounding box center [165, 24] width 29 height 17
